Goal: Task Accomplishment & Management: Complete application form

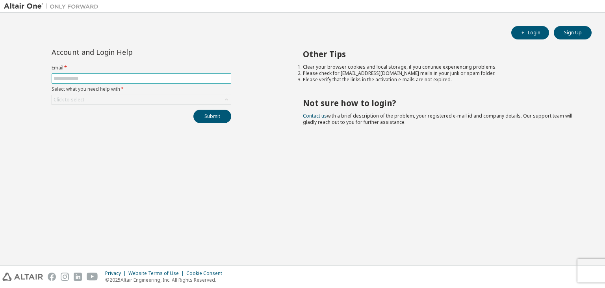
click at [86, 78] on input "text" at bounding box center [142, 78] width 176 height 6
click at [104, 95] on div "Click to select" at bounding box center [141, 99] width 179 height 9
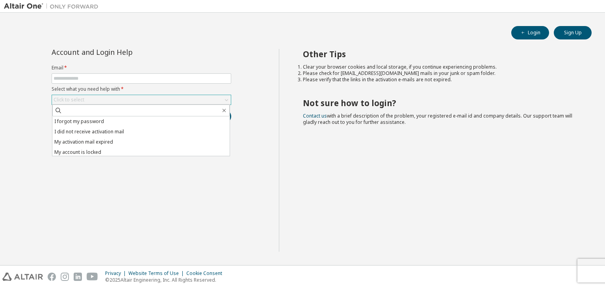
click at [104, 97] on div "Click to select" at bounding box center [141, 99] width 179 height 9
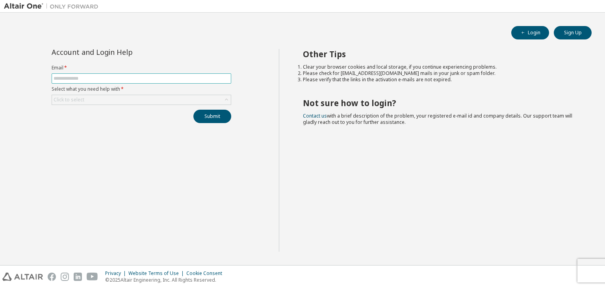
click at [99, 75] on input "text" at bounding box center [142, 78] width 176 height 6
type input "**********"
click at [99, 98] on div "Click to select" at bounding box center [141, 99] width 179 height 9
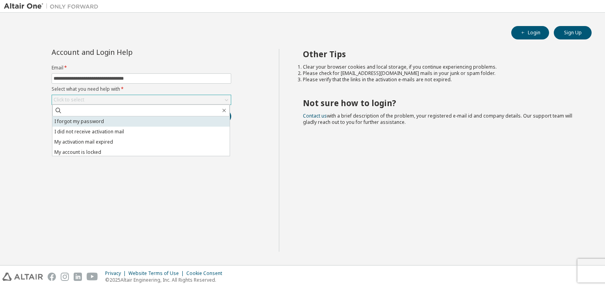
click at [95, 117] on li "I forgot my password" at bounding box center [140, 121] width 177 height 10
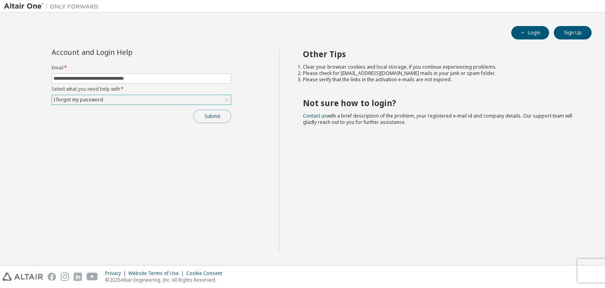
click at [211, 118] on button "Submit" at bounding box center [212, 116] width 38 height 13
click at [211, 119] on button "Submit" at bounding box center [212, 116] width 38 height 13
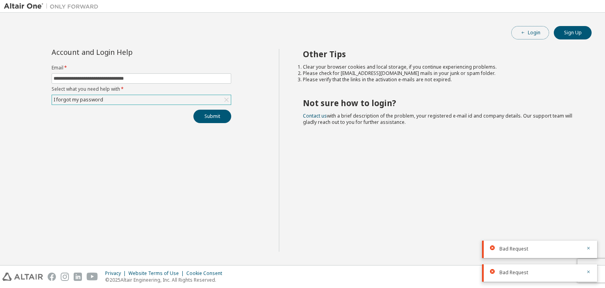
click at [528, 33] on button "Login" at bounding box center [530, 32] width 38 height 13
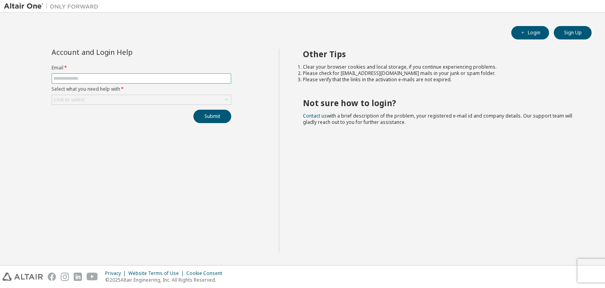
click at [212, 80] on input "text" at bounding box center [142, 78] width 176 height 6
click at [322, 113] on link "Contact us" at bounding box center [315, 115] width 24 height 7
click at [345, 56] on h2 "Other Tips" at bounding box center [440, 54] width 275 height 10
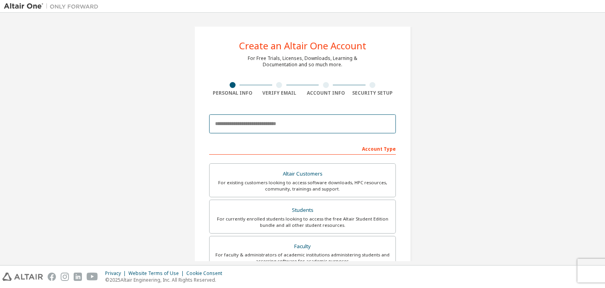
click at [255, 126] on input "email" at bounding box center [302, 123] width 187 height 19
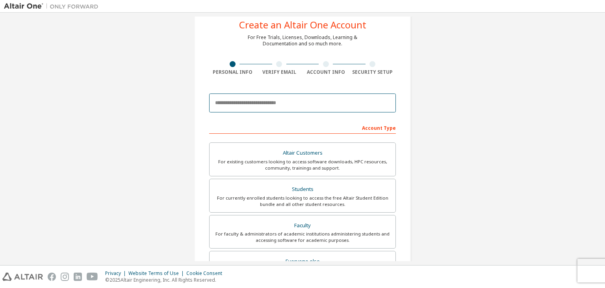
scroll to position [79, 0]
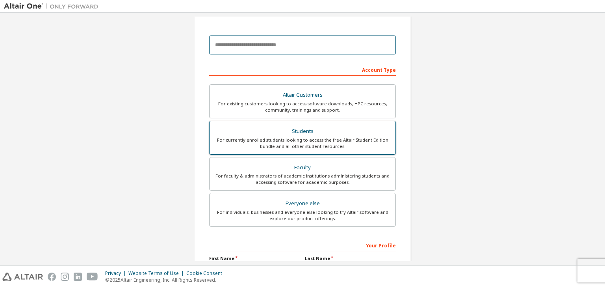
type input "**********"
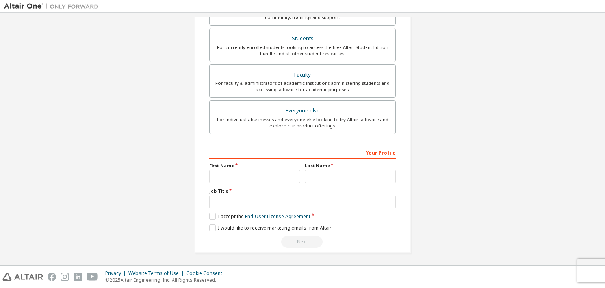
scroll to position [14, 0]
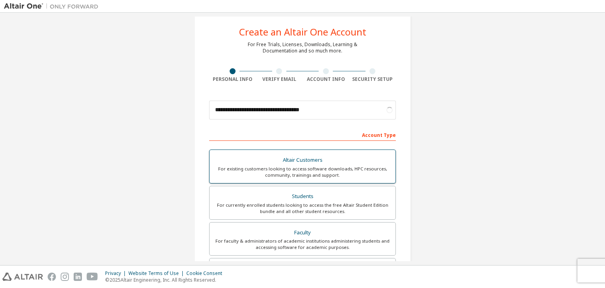
click at [316, 179] on label "Altair Customers For existing customers looking to access software downloads, H…" at bounding box center [302, 166] width 187 height 34
click at [290, 212] on div "For currently enrolled students looking to access the free Altair Student Editi…" at bounding box center [302, 208] width 177 height 13
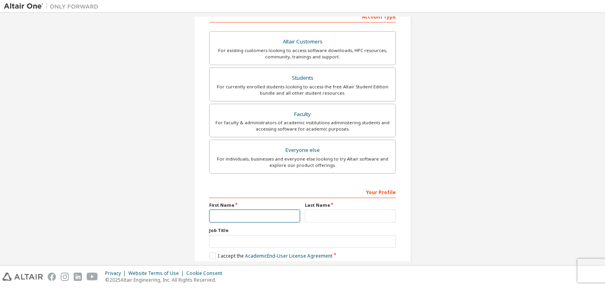
click at [240, 216] on input "text" at bounding box center [254, 215] width 91 height 13
type input "******"
type input "**********"
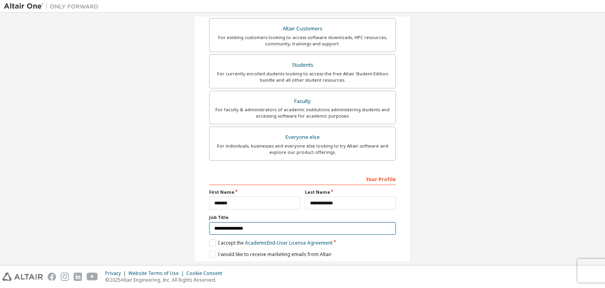
scroll to position [171, 0]
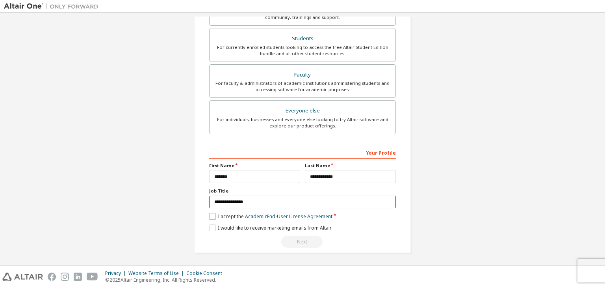
type input "**********"
click at [213, 215] on label "I accept the Academic End-User License Agreement" at bounding box center [270, 216] width 123 height 7
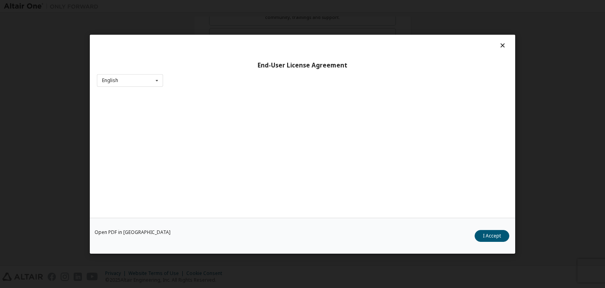
click at [213, 228] on div "Open PDF in New Tab I Accept" at bounding box center [303, 236] width 426 height 36
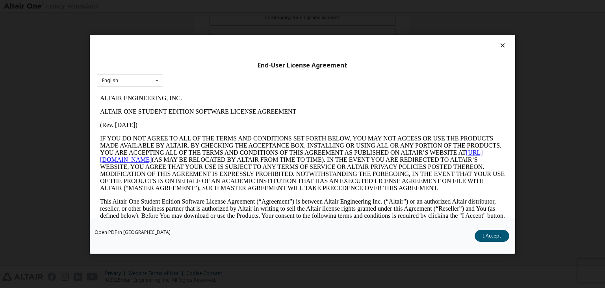
scroll to position [0, 0]
click at [490, 233] on button "I Accept" at bounding box center [492, 236] width 35 height 12
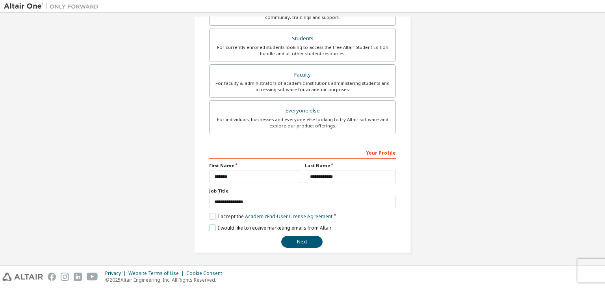
click at [210, 229] on label "I would like to receive marketing emails from Altair" at bounding box center [270, 227] width 123 height 7
click at [301, 237] on button "Next" at bounding box center [301, 242] width 41 height 12
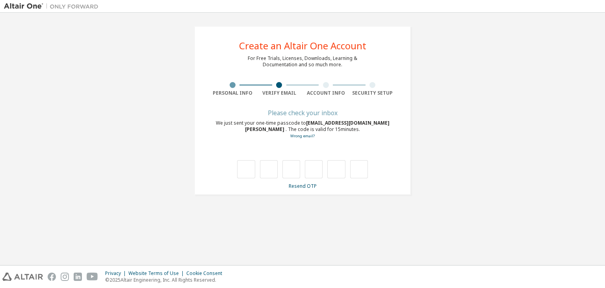
type input "*"
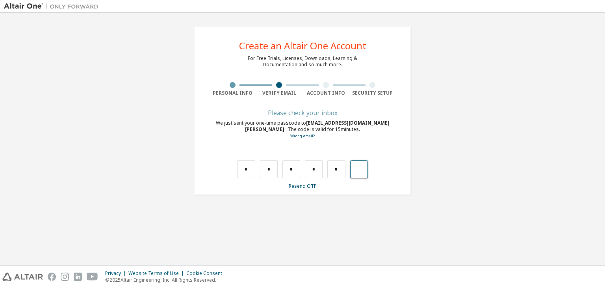
type input "*"
